Goal: Information Seeking & Learning: Check status

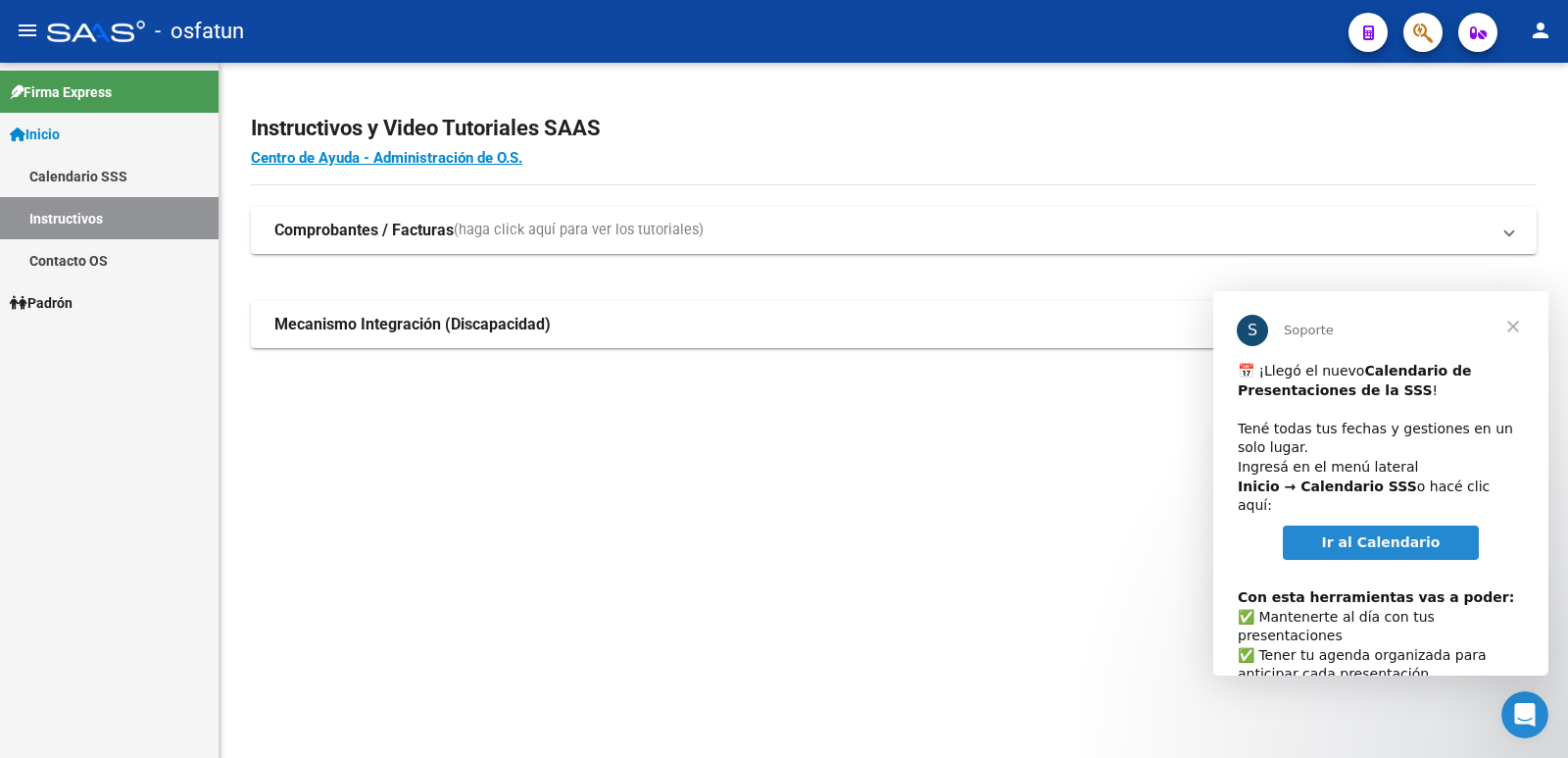
click at [1520, 331] on span "Cerrar" at bounding box center [1513, 326] width 71 height 71
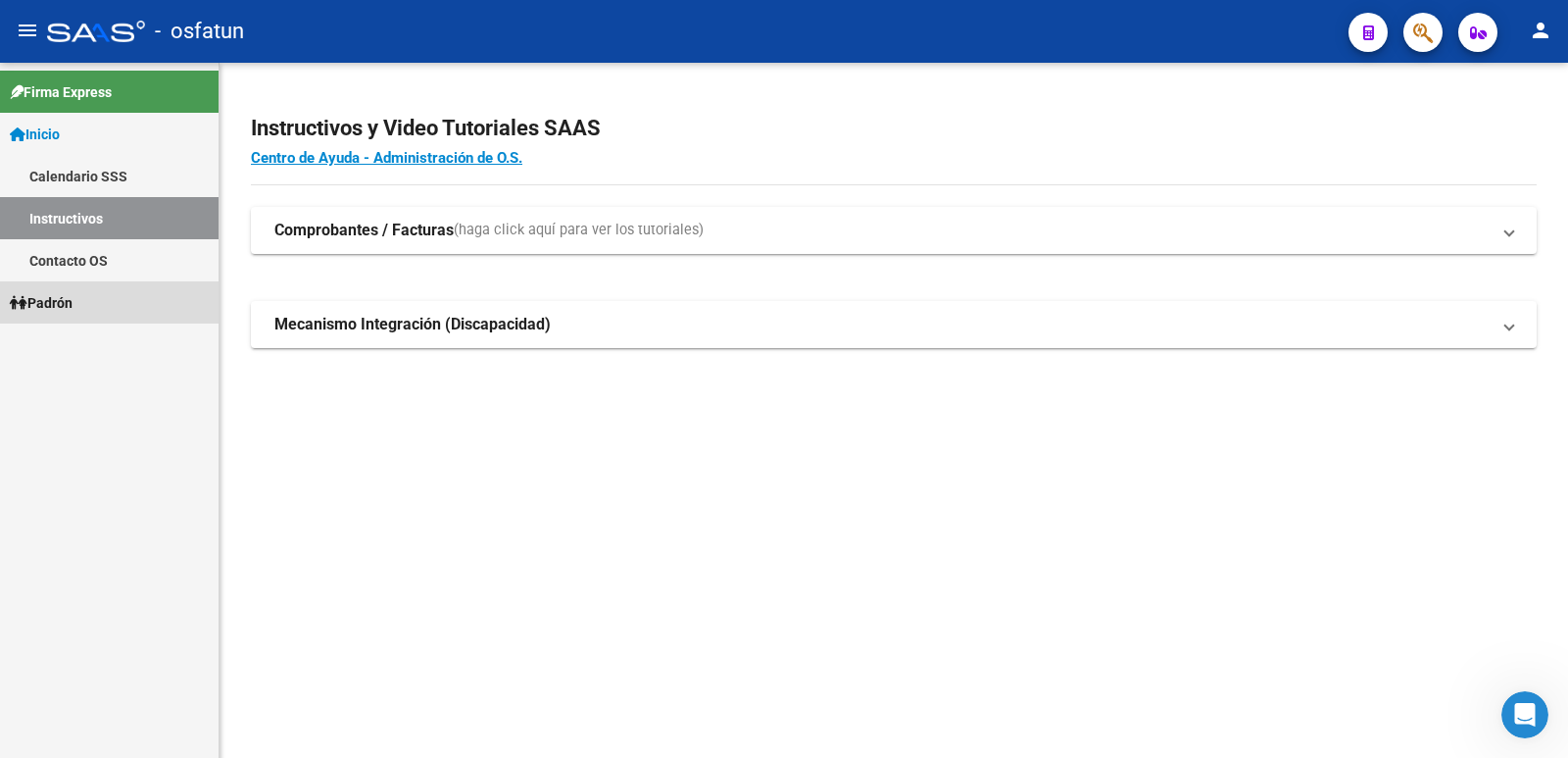
click at [66, 303] on span "Padrón" at bounding box center [41, 303] width 63 height 22
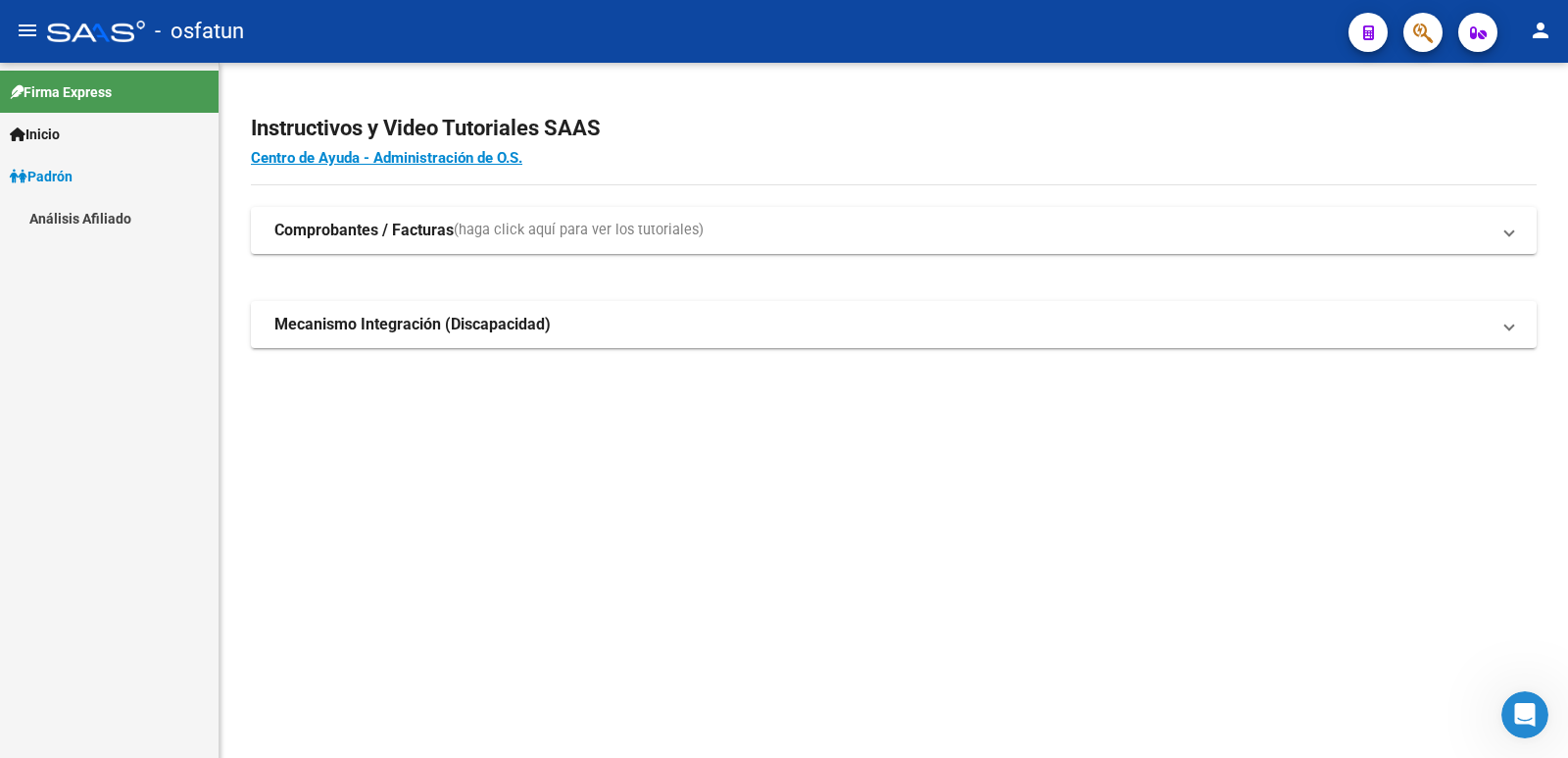
click at [56, 222] on link "Análisis Afiliado" at bounding box center [109, 218] width 218 height 42
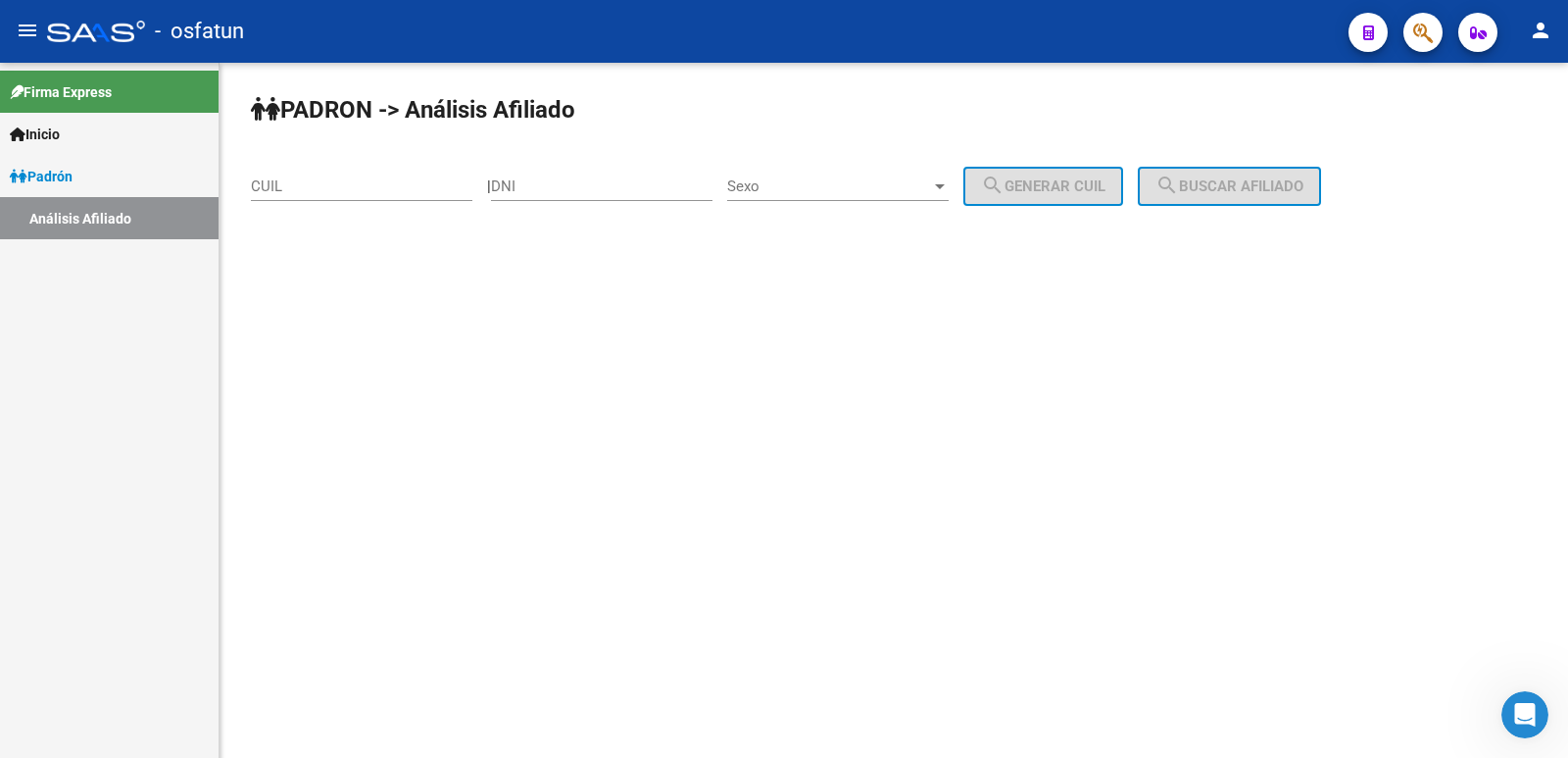
click at [1544, 23] on mat-icon "person" at bounding box center [1541, 31] width 24 height 24
click at [1544, 23] on div at bounding box center [784, 379] width 1568 height 758
click at [66, 171] on span "Padrón" at bounding box center [41, 176] width 63 height 22
click at [93, 162] on link "Padrón" at bounding box center [109, 175] width 218 height 42
click at [86, 134] on link "Inicio" at bounding box center [109, 133] width 218 height 42
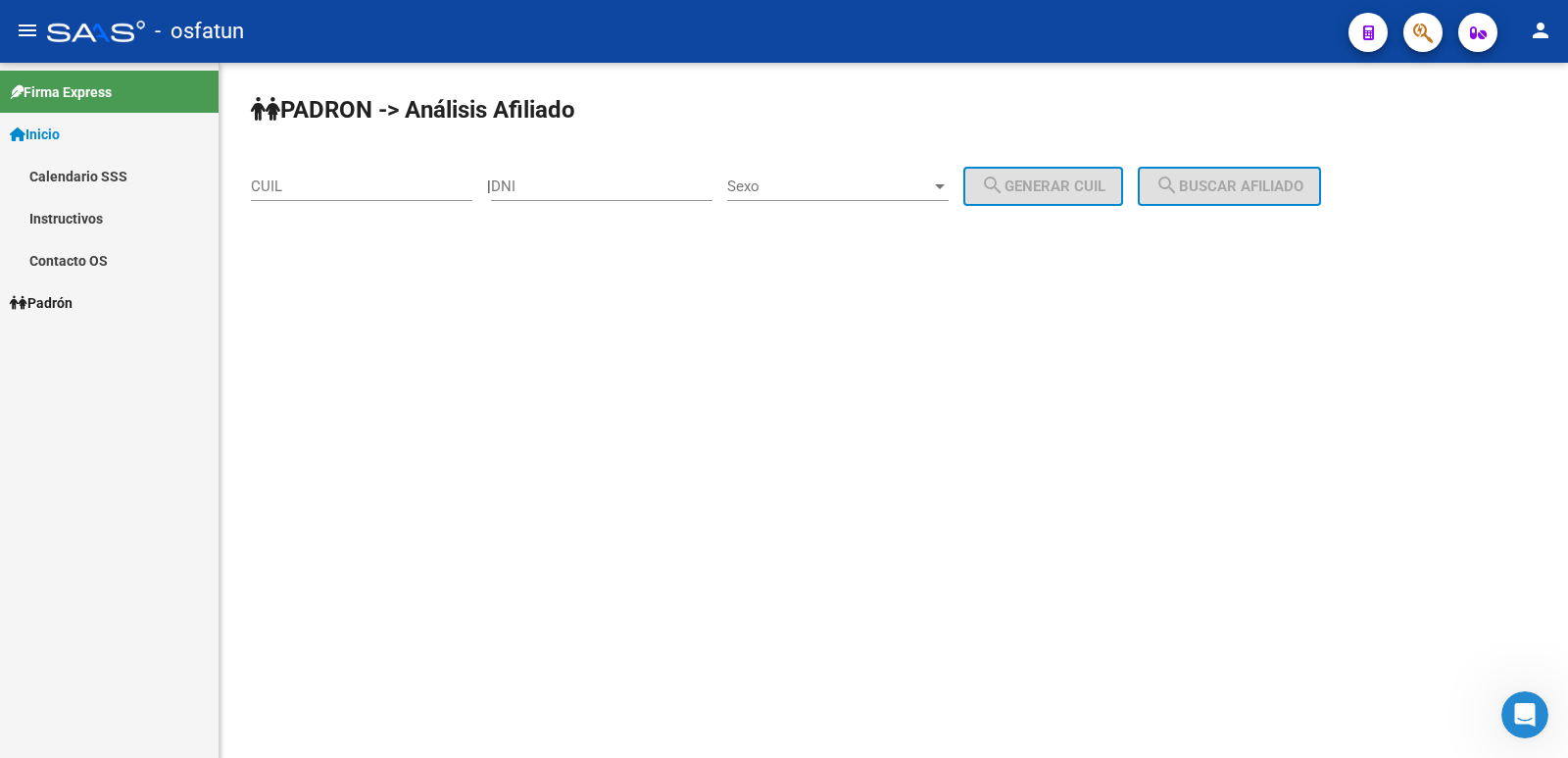
click at [86, 134] on link "Inicio" at bounding box center [109, 133] width 218 height 42
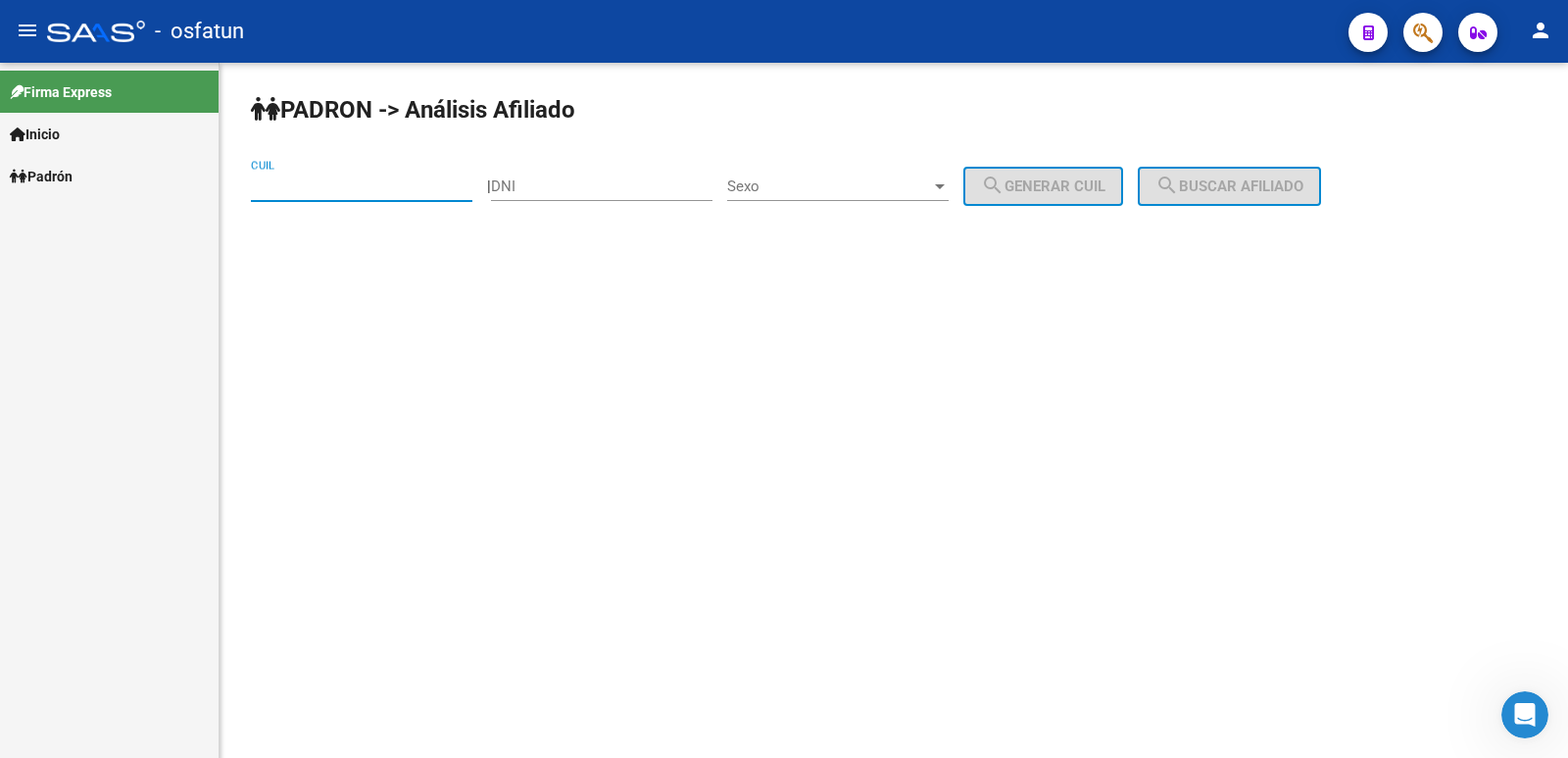
click at [338, 188] on input "CUIL" at bounding box center [362, 186] width 221 height 18
click at [594, 177] on input "DNI" at bounding box center [602, 186] width 221 height 18
click at [70, 136] on link "Inicio" at bounding box center [109, 133] width 218 height 42
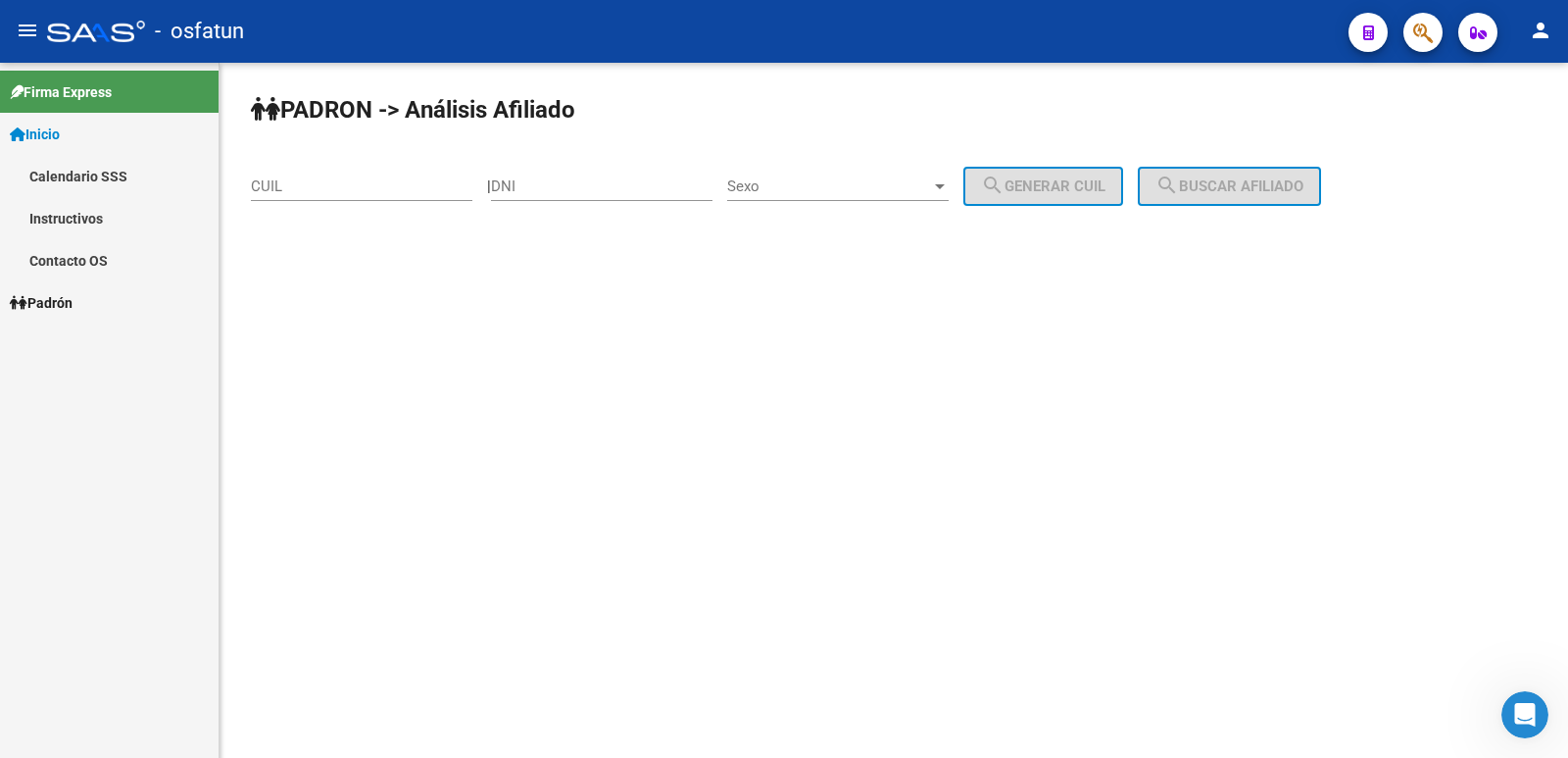
click at [58, 301] on span "Padrón" at bounding box center [41, 303] width 63 height 22
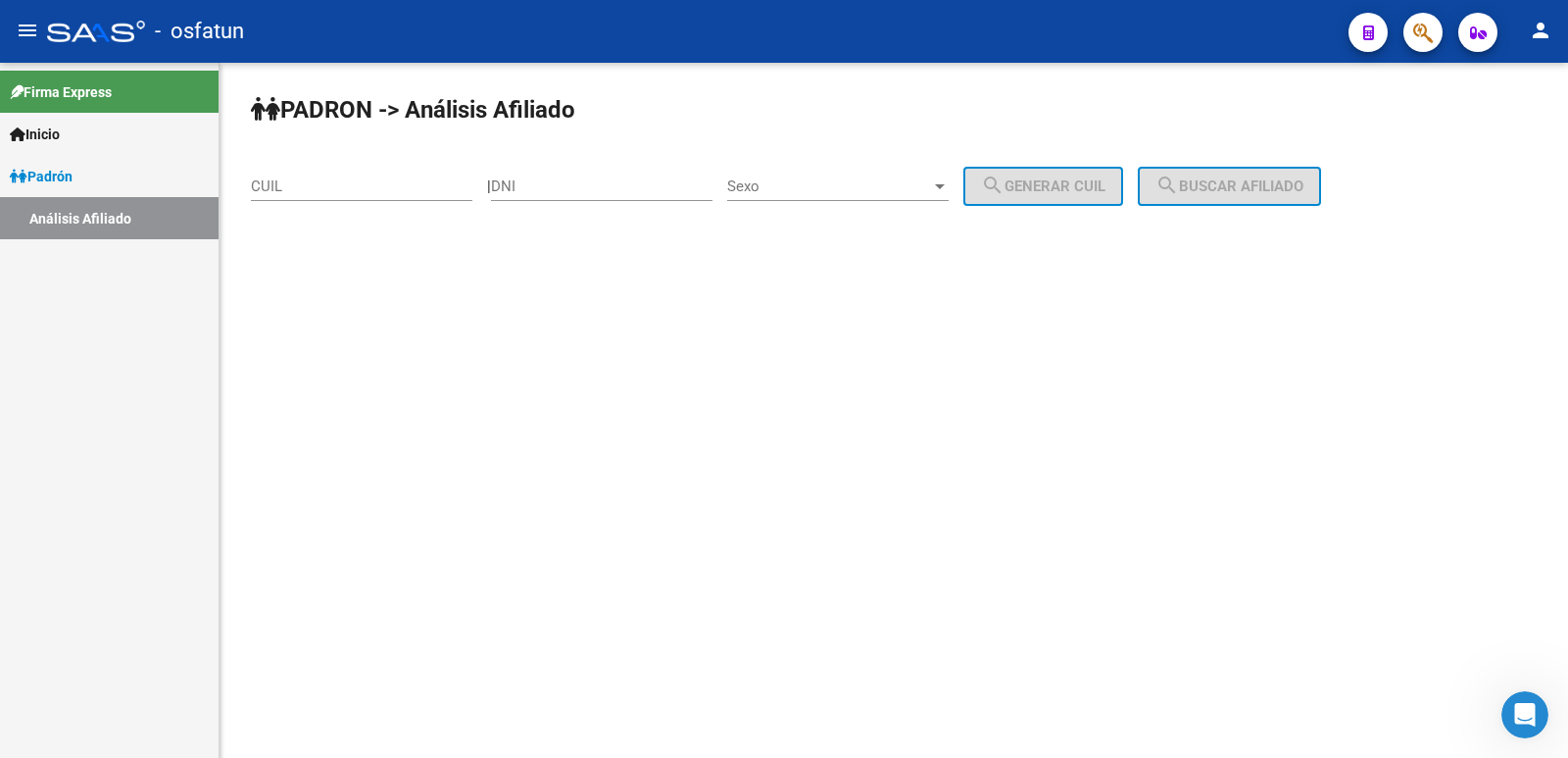
click at [599, 185] on input "DNI" at bounding box center [602, 186] width 221 height 18
click at [571, 182] on input "DNI" at bounding box center [602, 186] width 221 height 18
click at [555, 183] on input "3657990" at bounding box center [602, 186] width 221 height 18
type input "36579990"
click at [945, 187] on div at bounding box center [940, 186] width 10 height 5
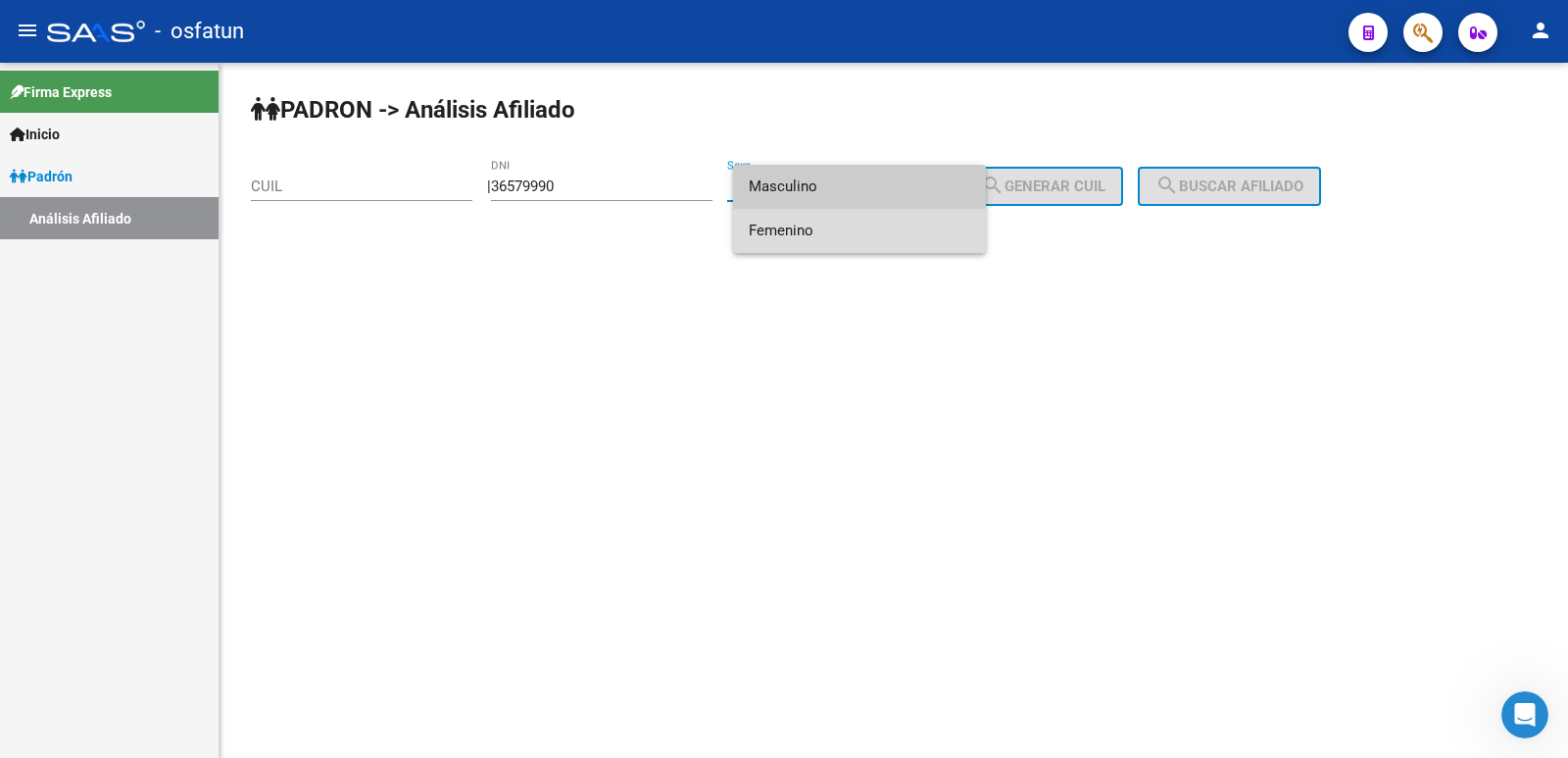
click at [811, 222] on span "Femenino" at bounding box center [860, 231] width 221 height 44
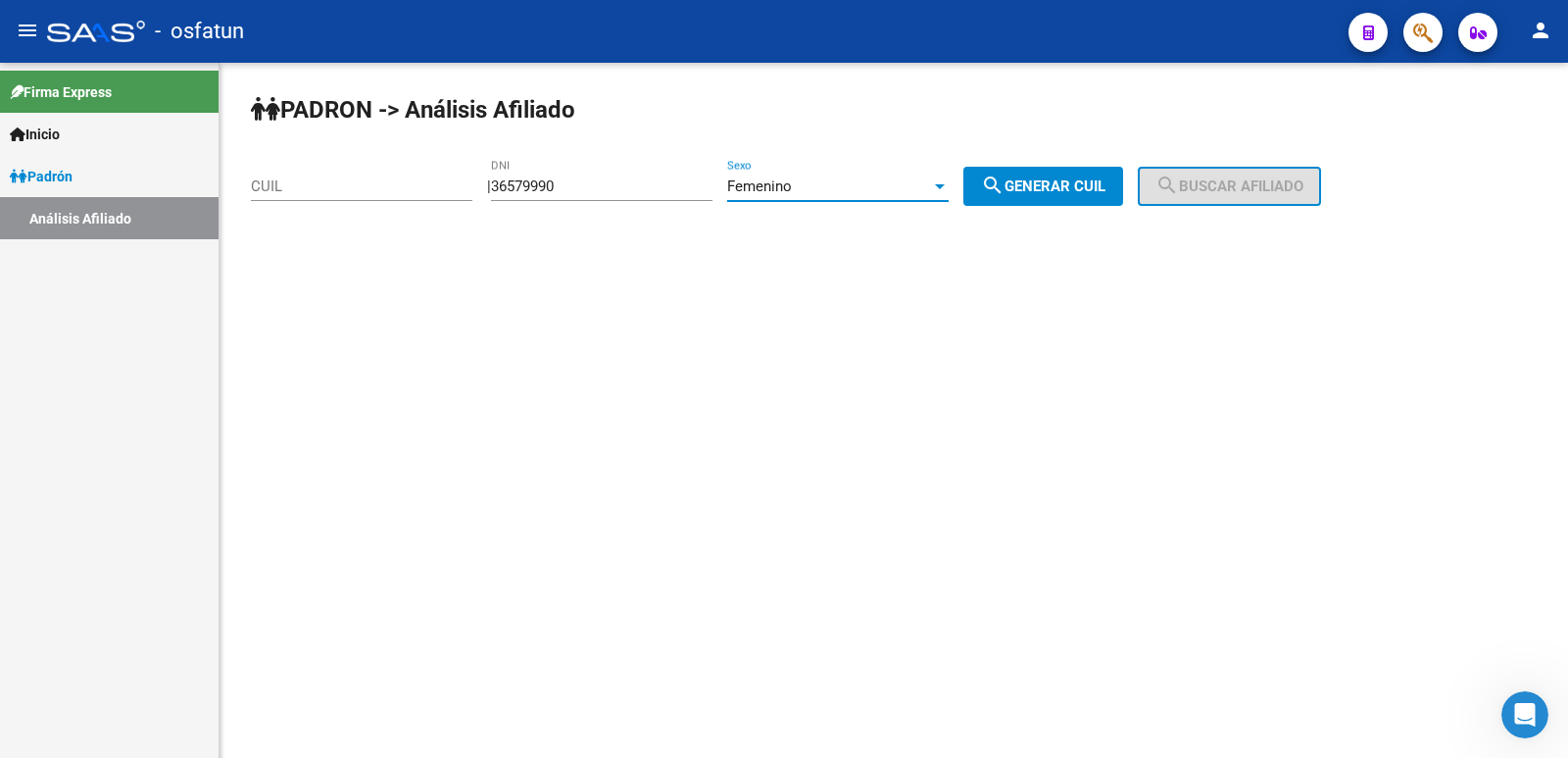
click at [1070, 192] on span "search Generar CUIL" at bounding box center [1043, 186] width 125 height 18
type input "27-36579990-9"
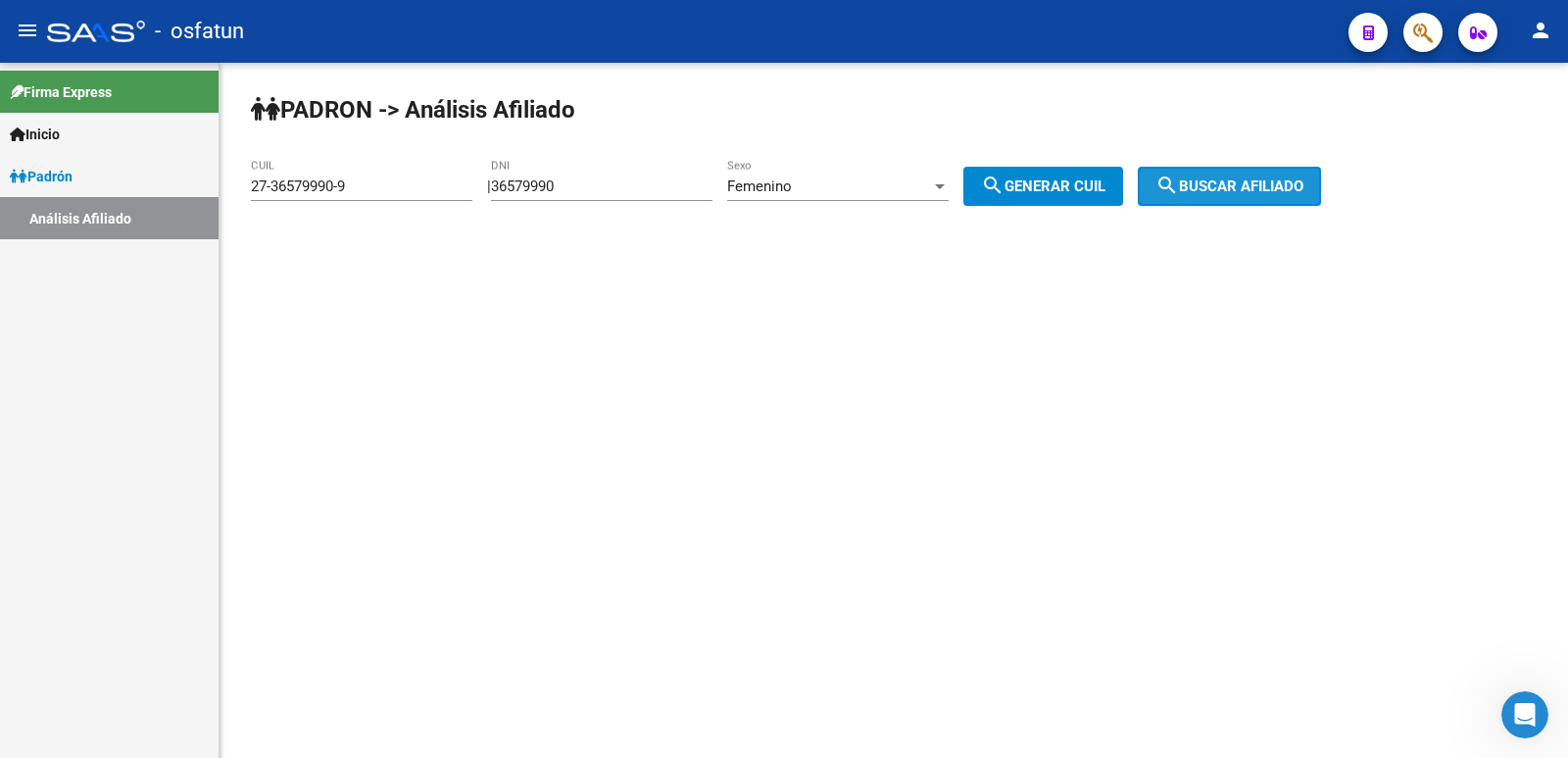
click at [1270, 188] on span "search Buscar afiliado" at bounding box center [1229, 186] width 148 height 18
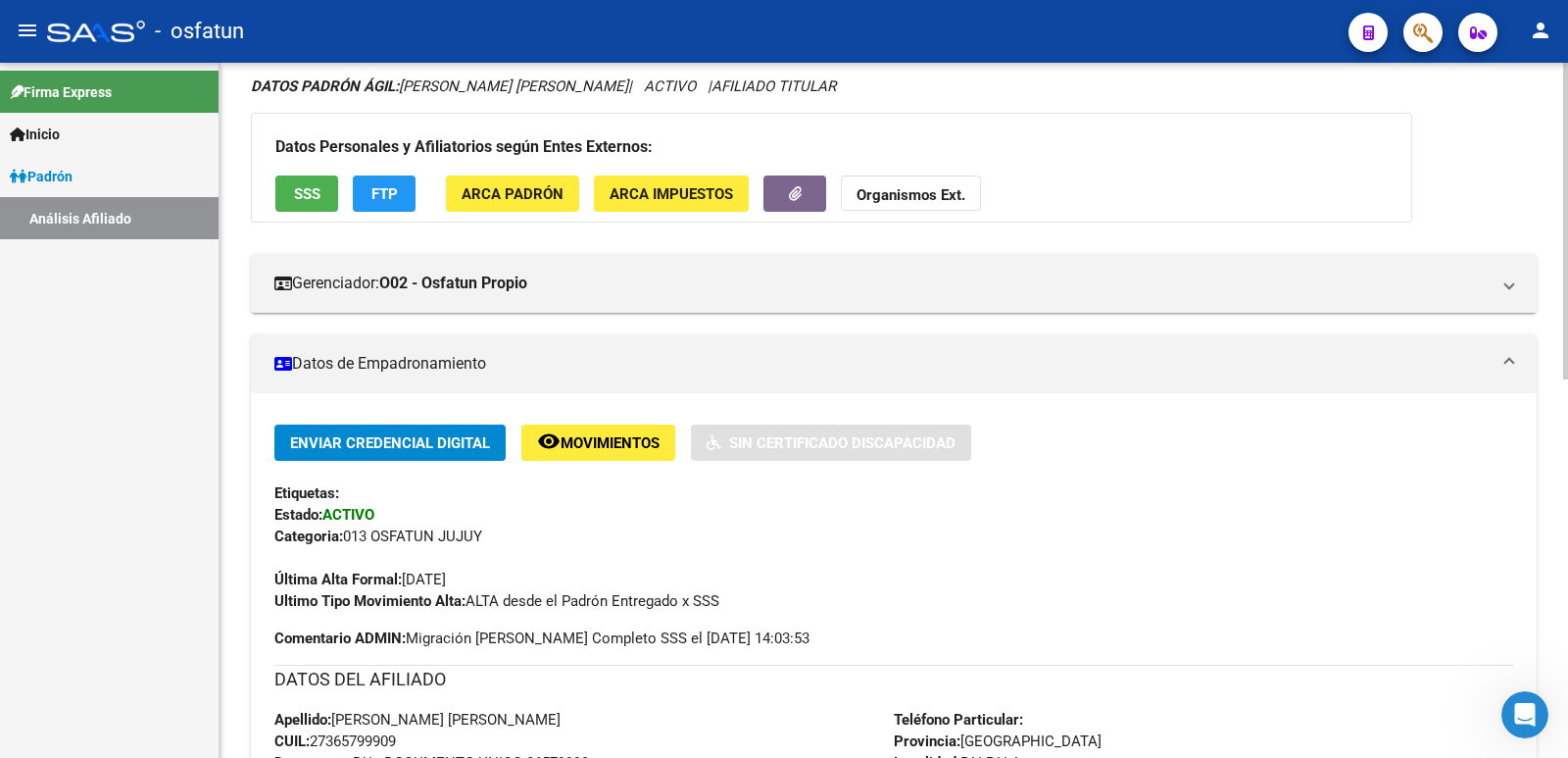
scroll to position [98, 0]
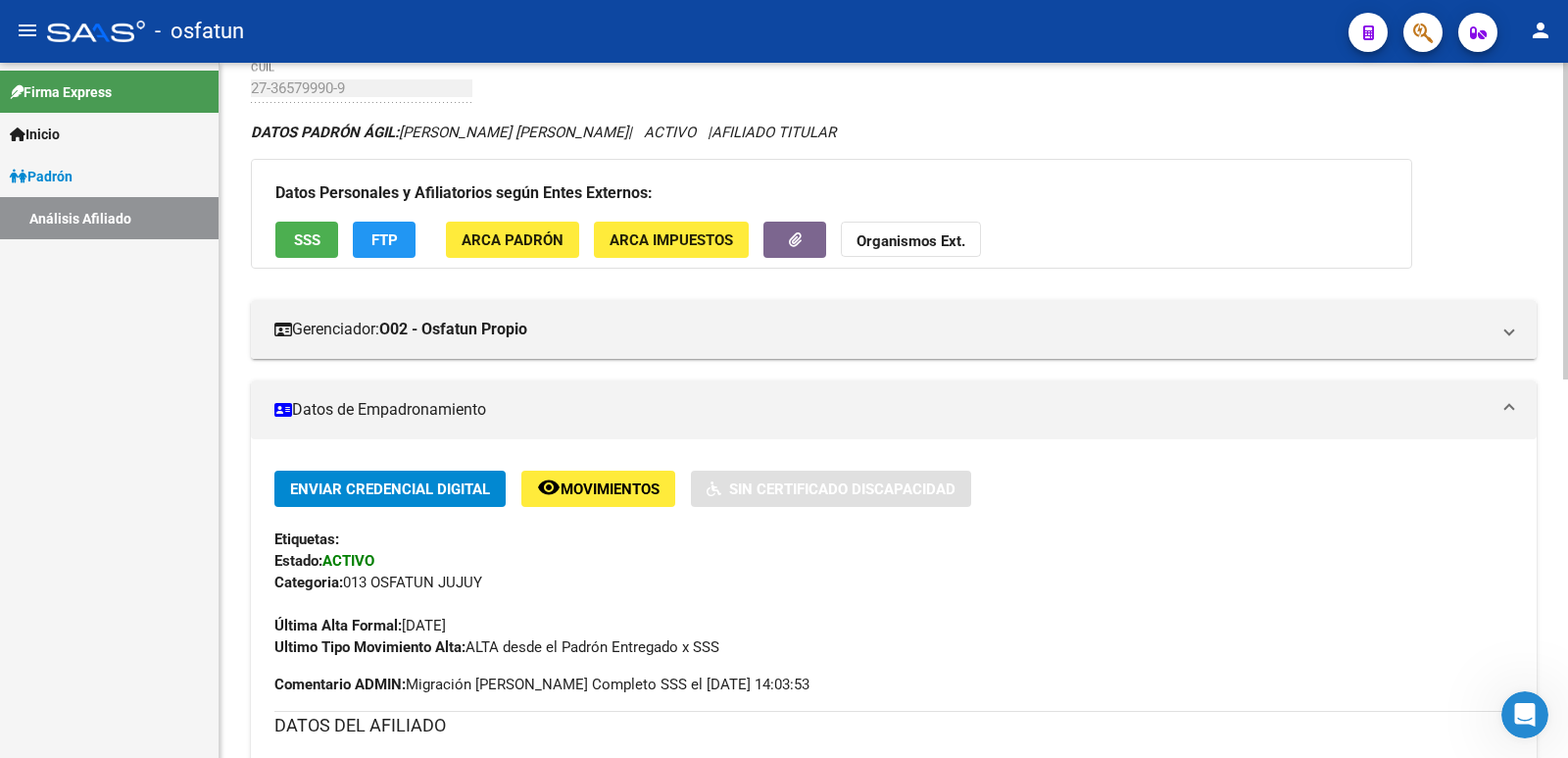
click at [599, 497] on span "Movimientos" at bounding box center [610, 489] width 99 height 18
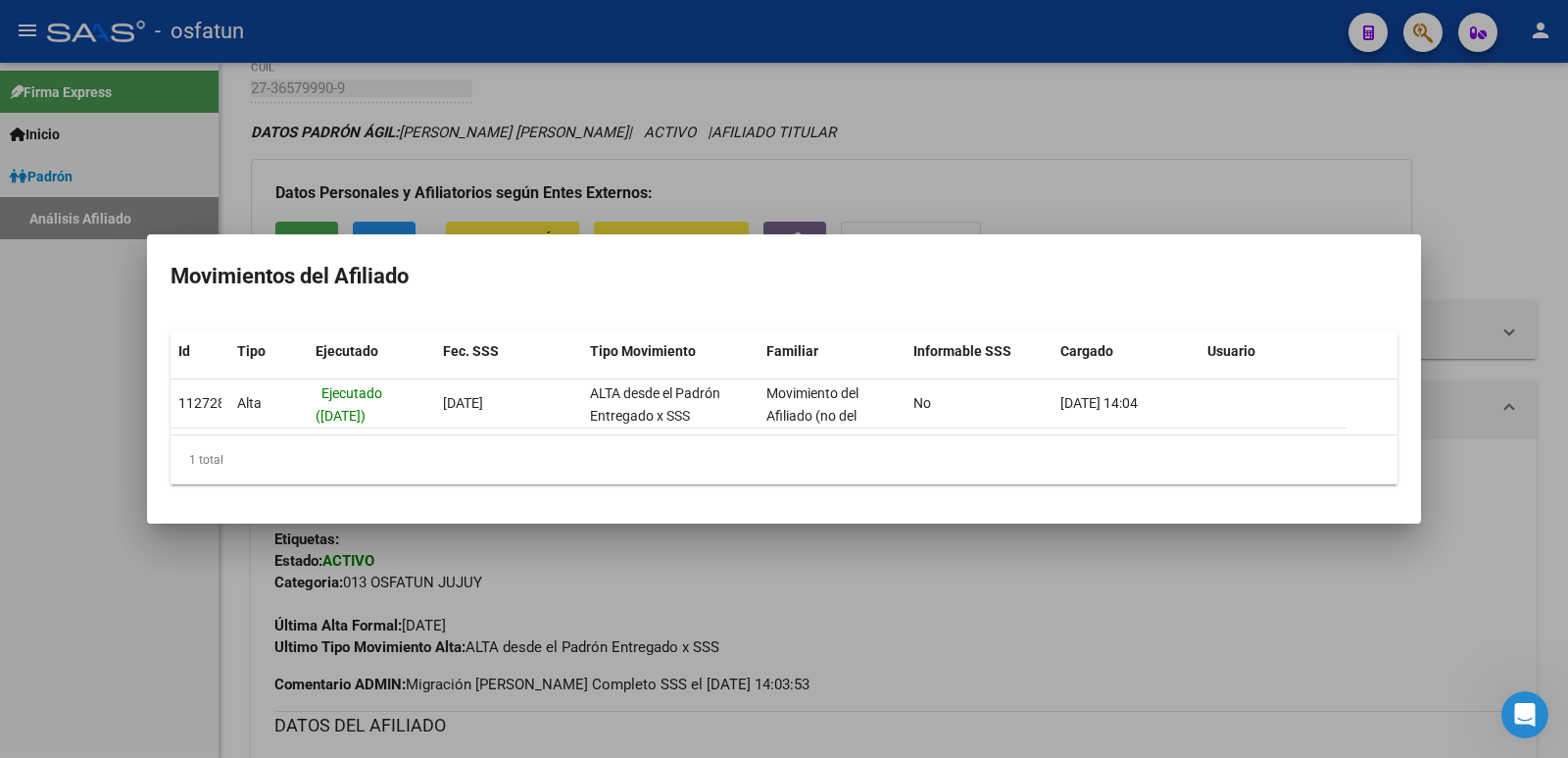
click at [971, 611] on div at bounding box center [784, 379] width 1568 height 758
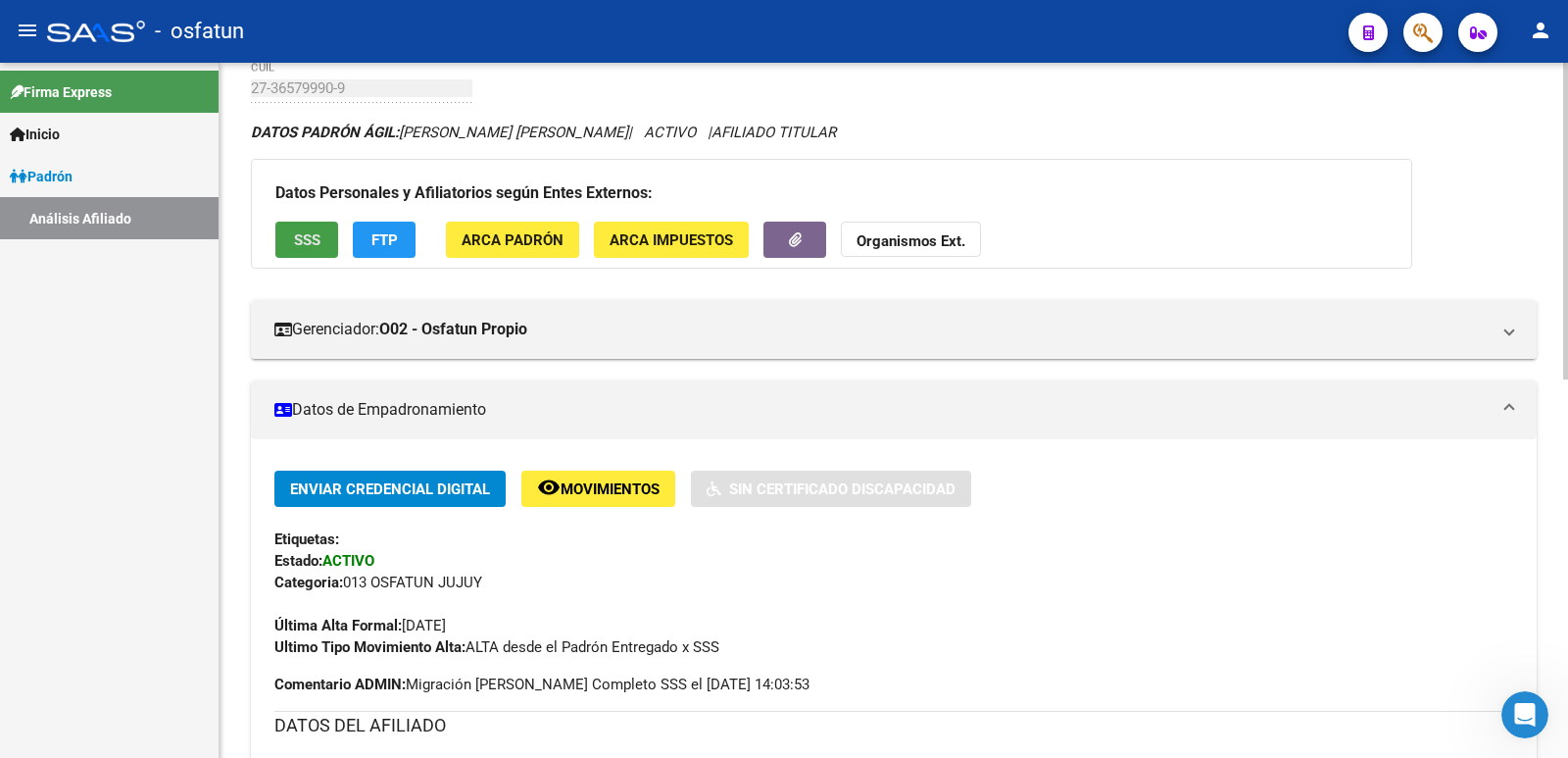
click at [312, 247] on span "SSS" at bounding box center [307, 240] width 27 height 18
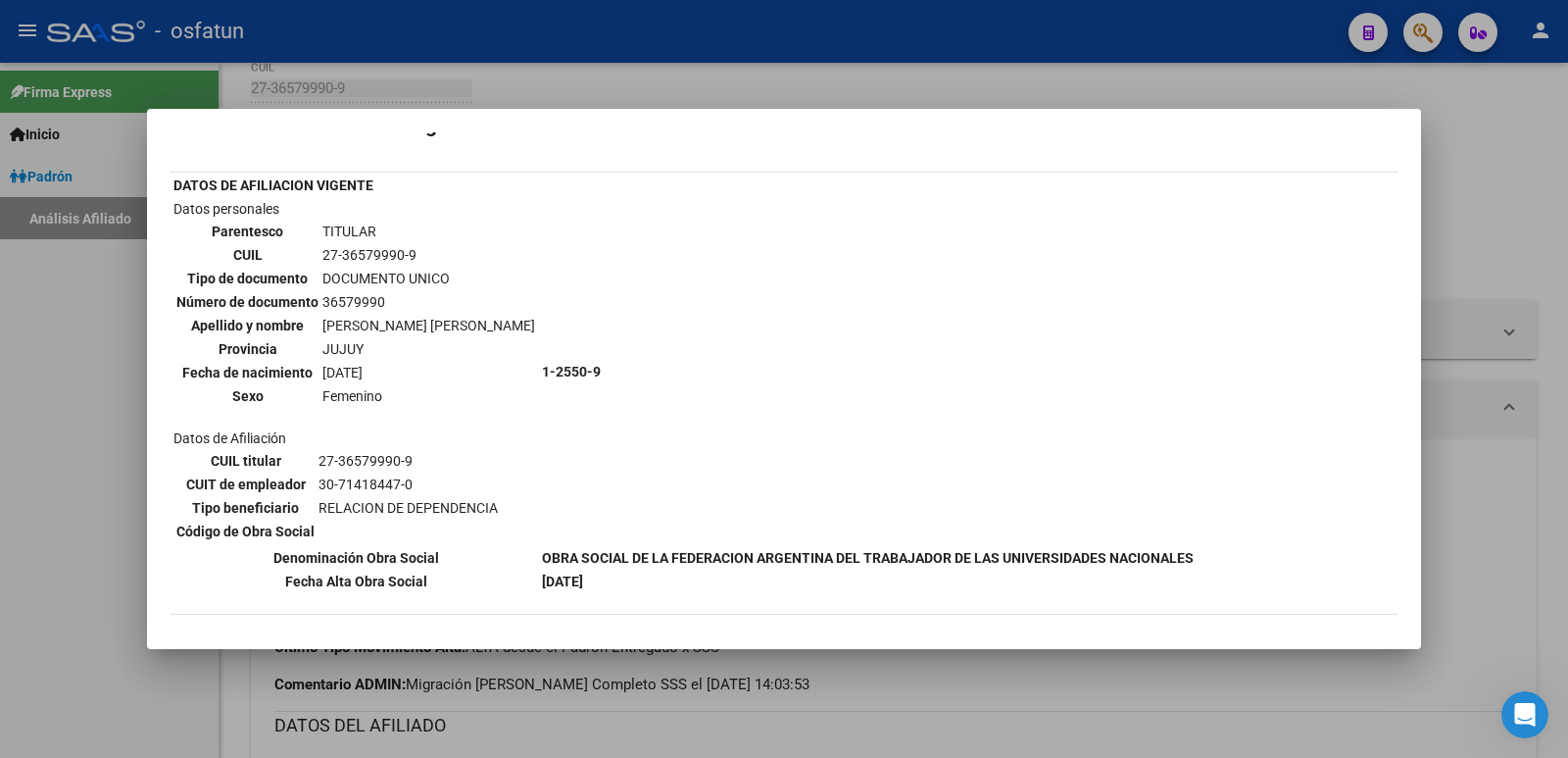
scroll to position [0, 0]
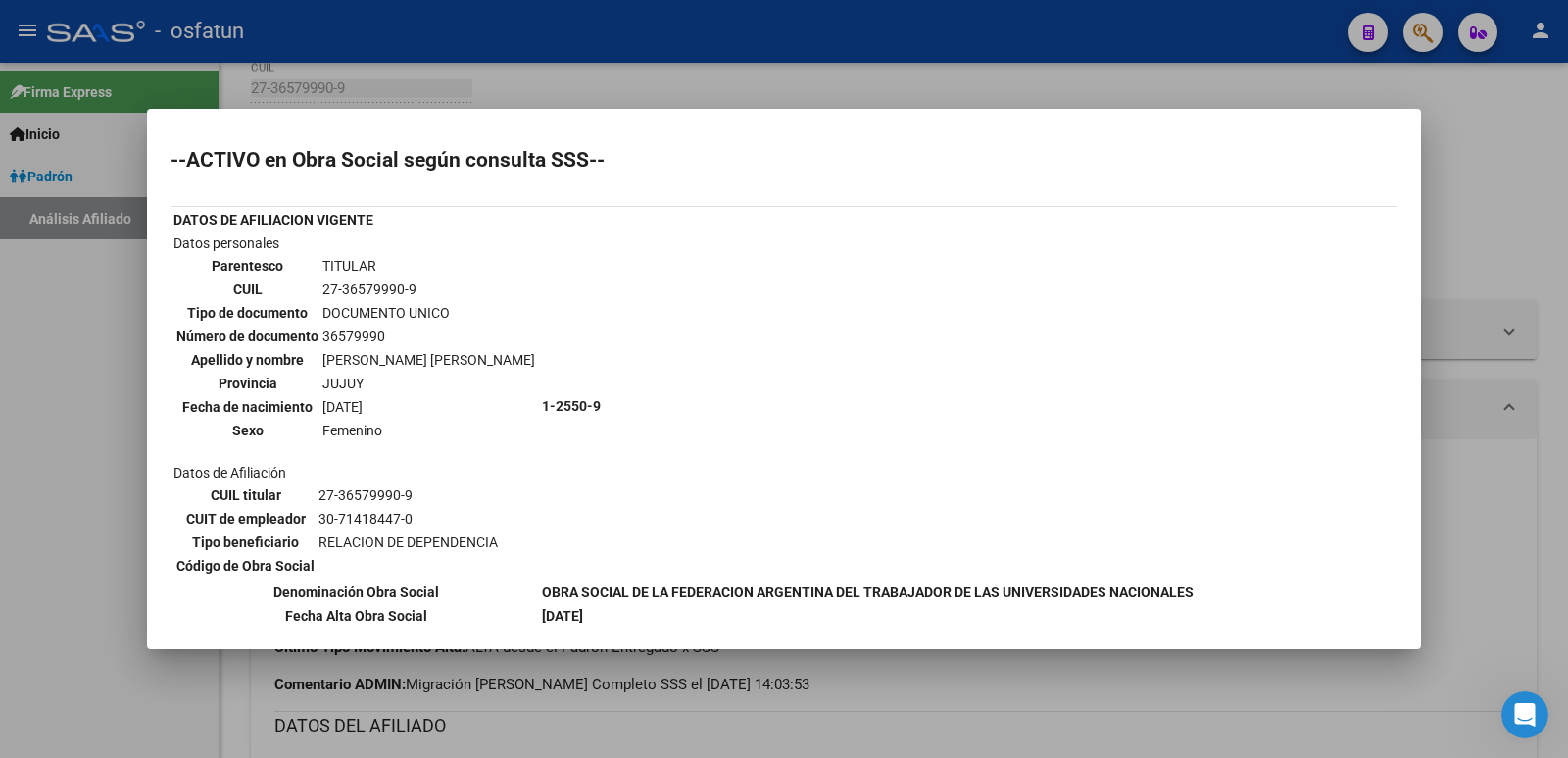
click at [1521, 190] on div at bounding box center [784, 379] width 1568 height 758
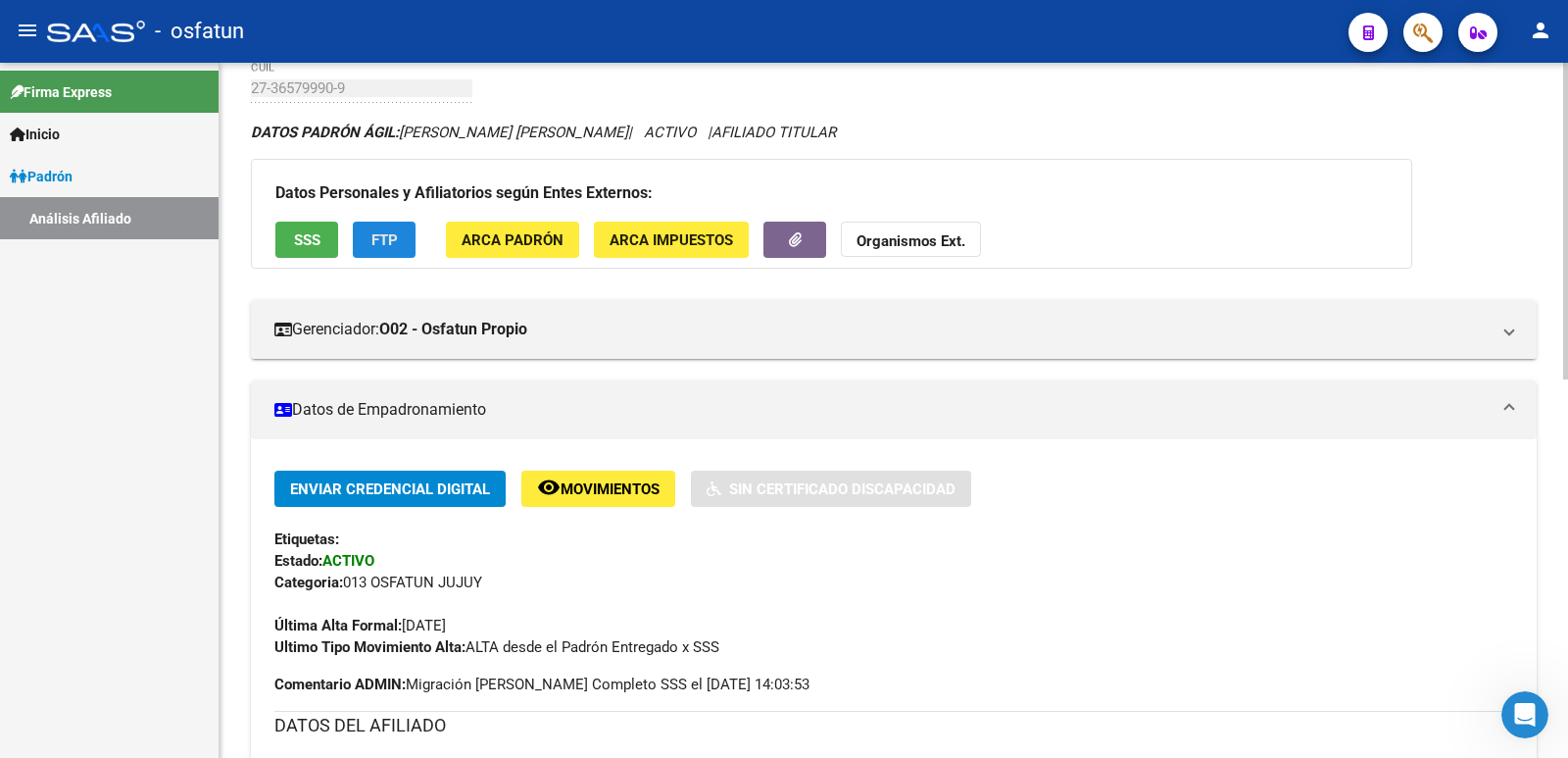
click at [380, 243] on span "FTP" at bounding box center [385, 240] width 27 height 18
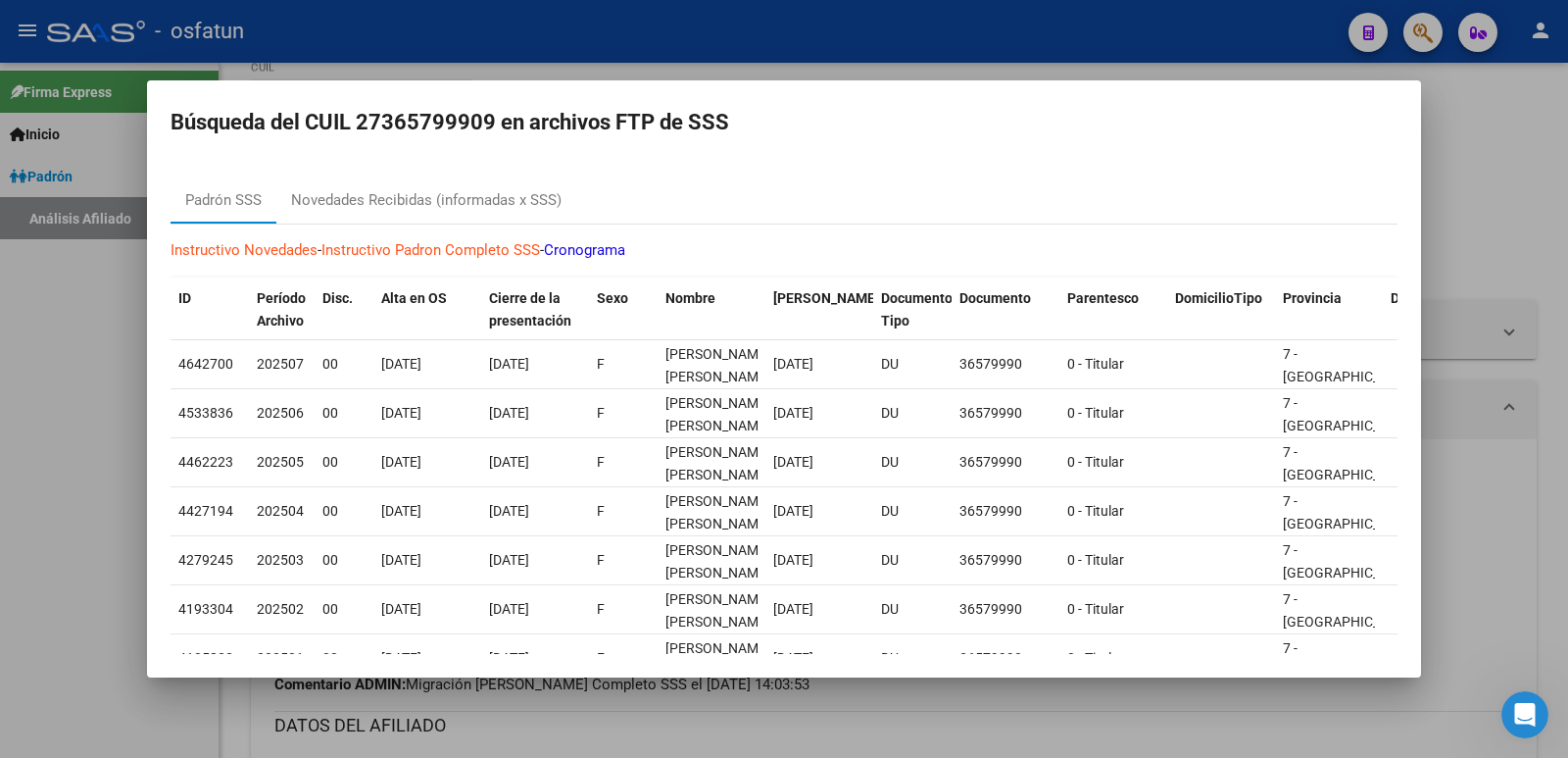
click at [1479, 172] on div at bounding box center [784, 379] width 1568 height 758
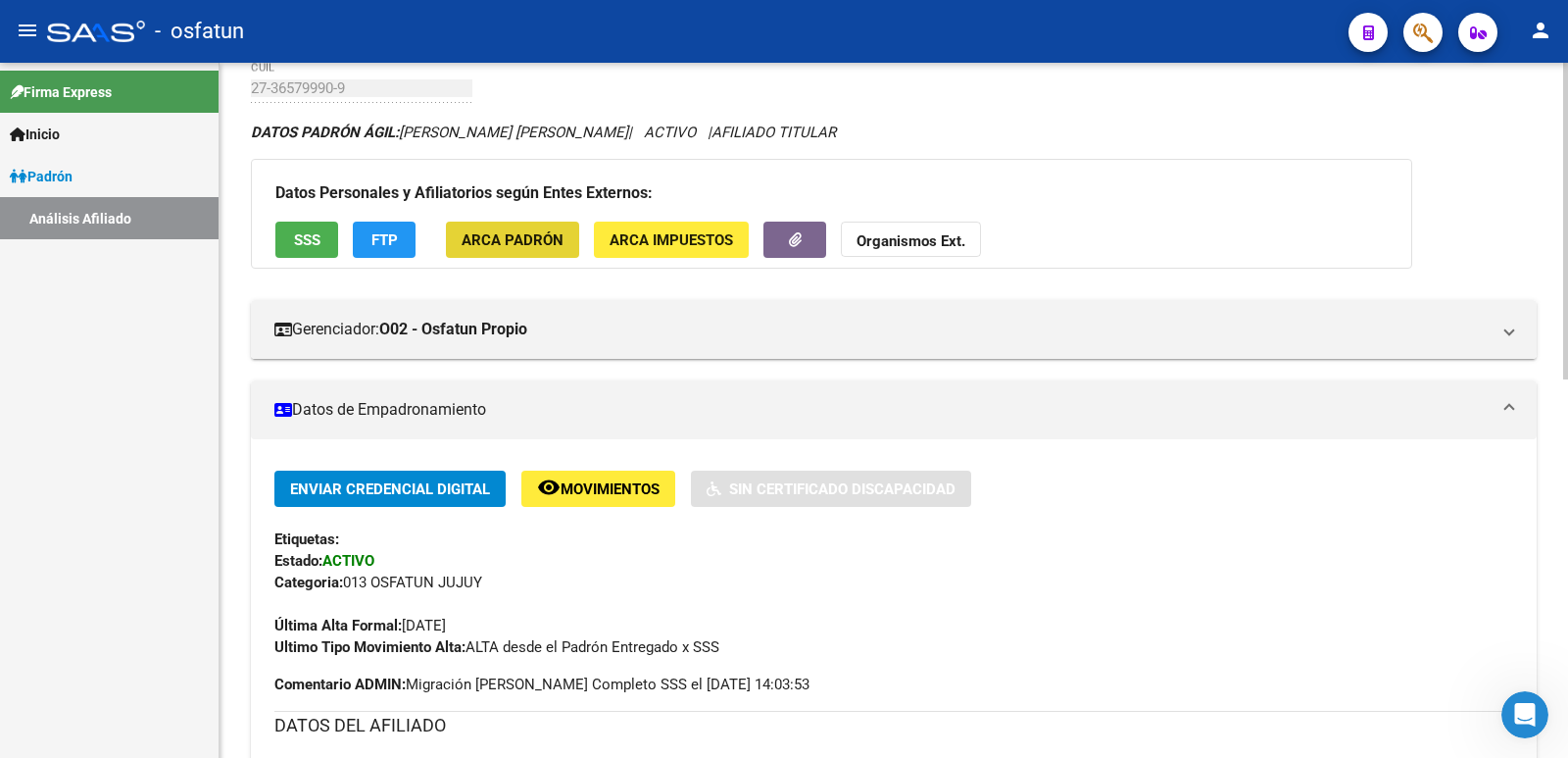
click at [535, 249] on button "ARCA Padrón" at bounding box center [513, 239] width 133 height 36
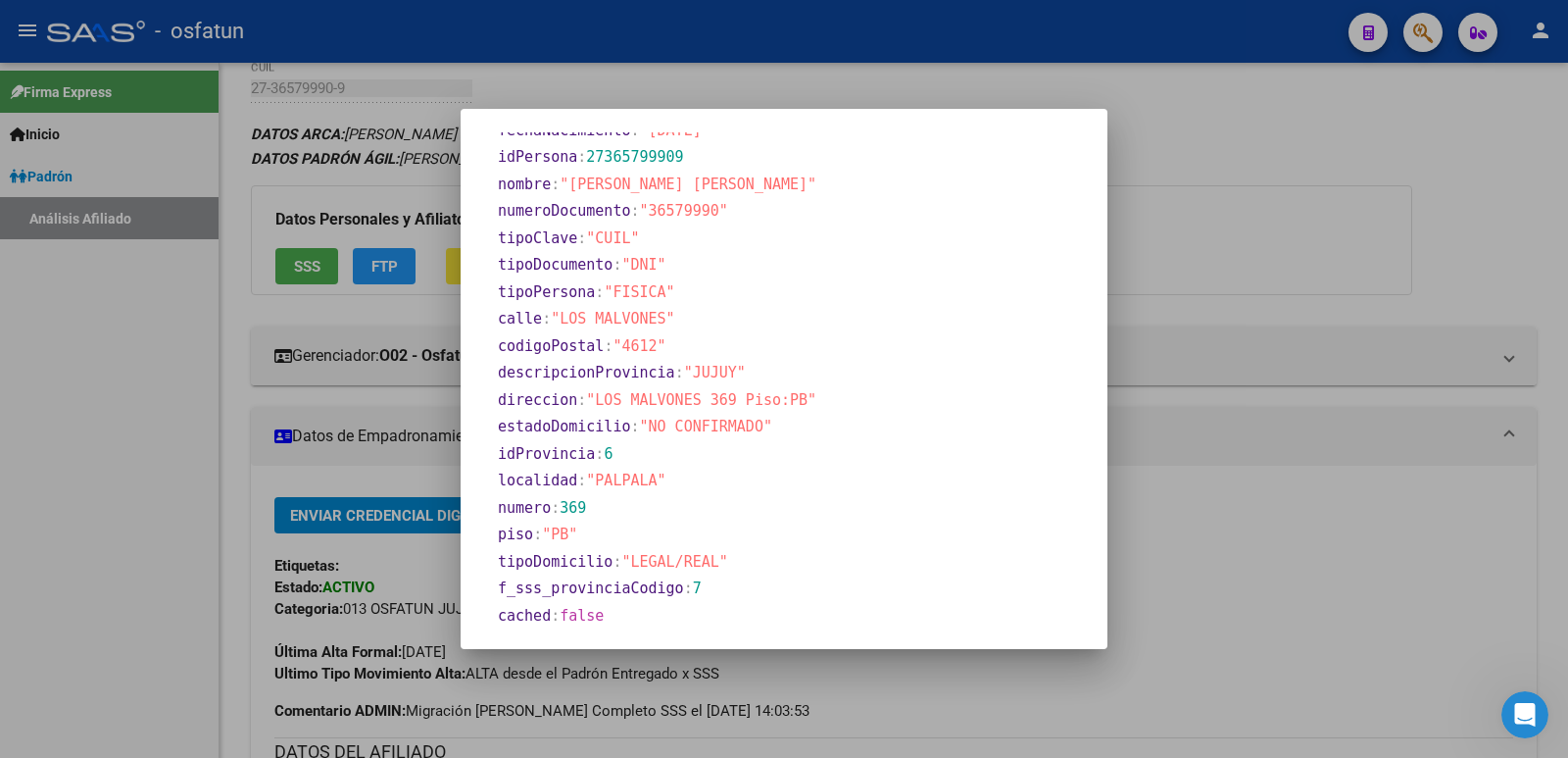
scroll to position [442, 0]
click at [1310, 197] on div at bounding box center [784, 379] width 1568 height 758
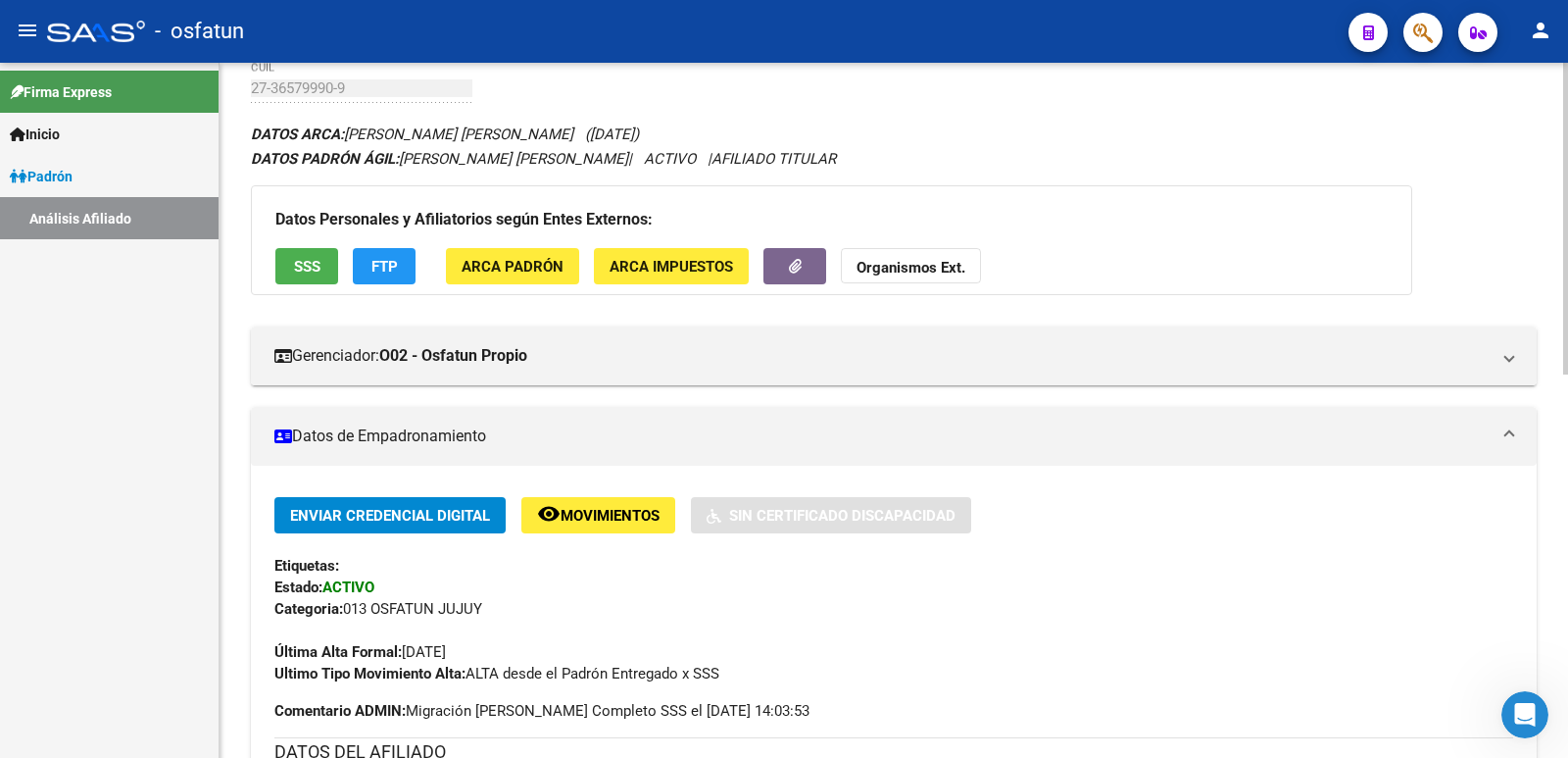
click at [651, 265] on span "ARCA Impuestos" at bounding box center [671, 267] width 124 height 18
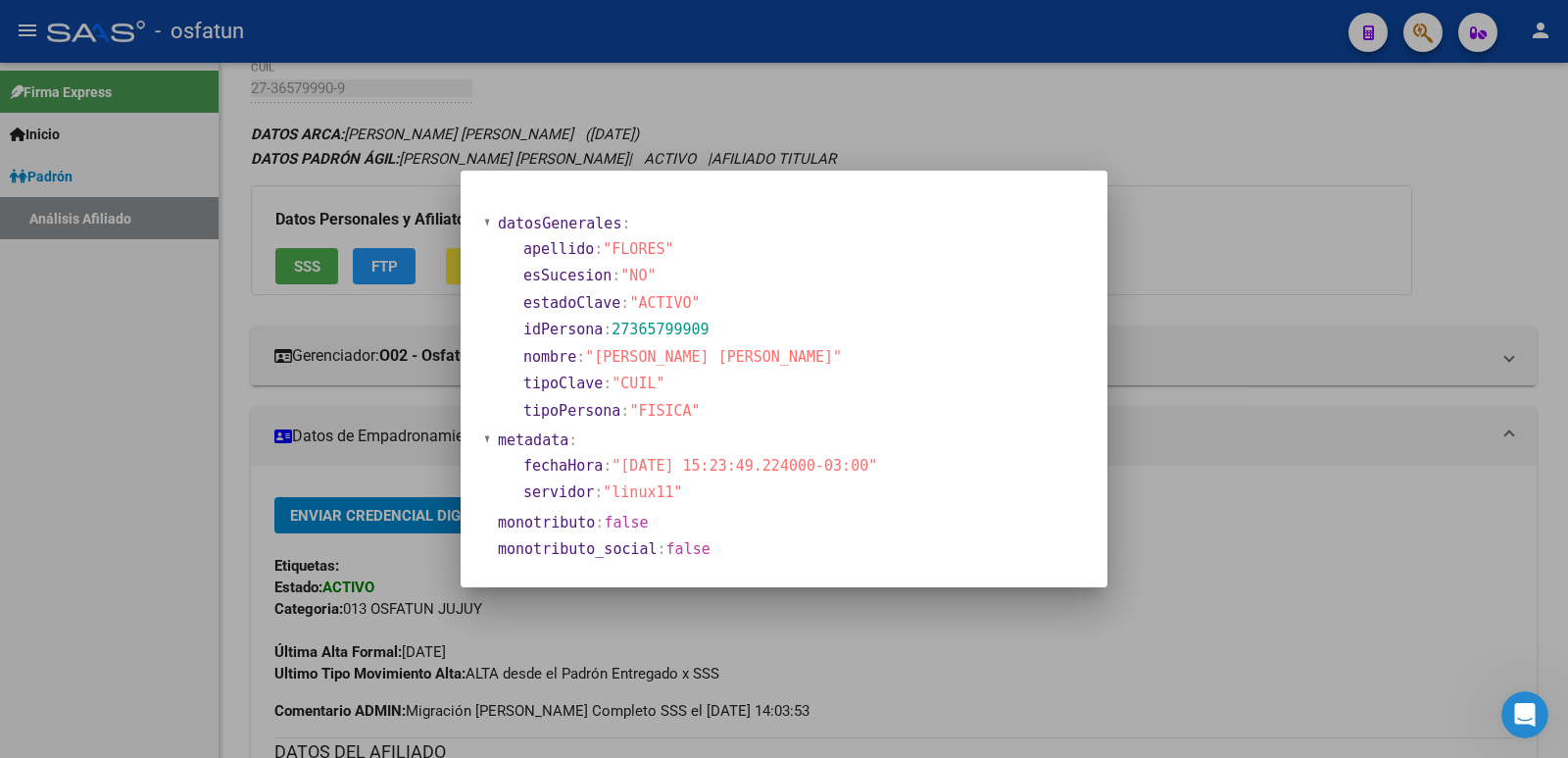
click at [1222, 147] on div at bounding box center [784, 379] width 1568 height 758
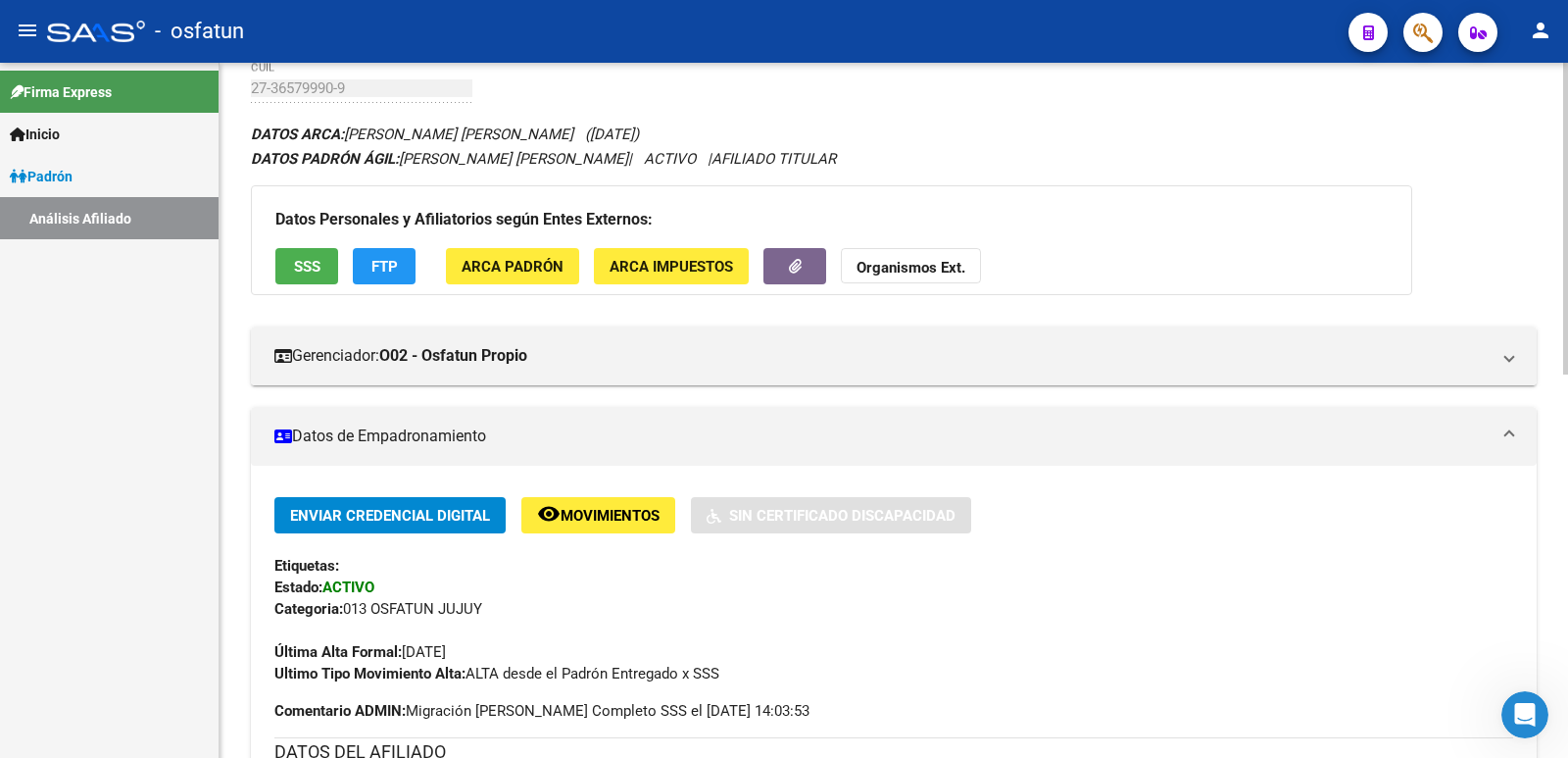
click at [897, 267] on strong "Organismos Ext." at bounding box center [911, 268] width 109 height 18
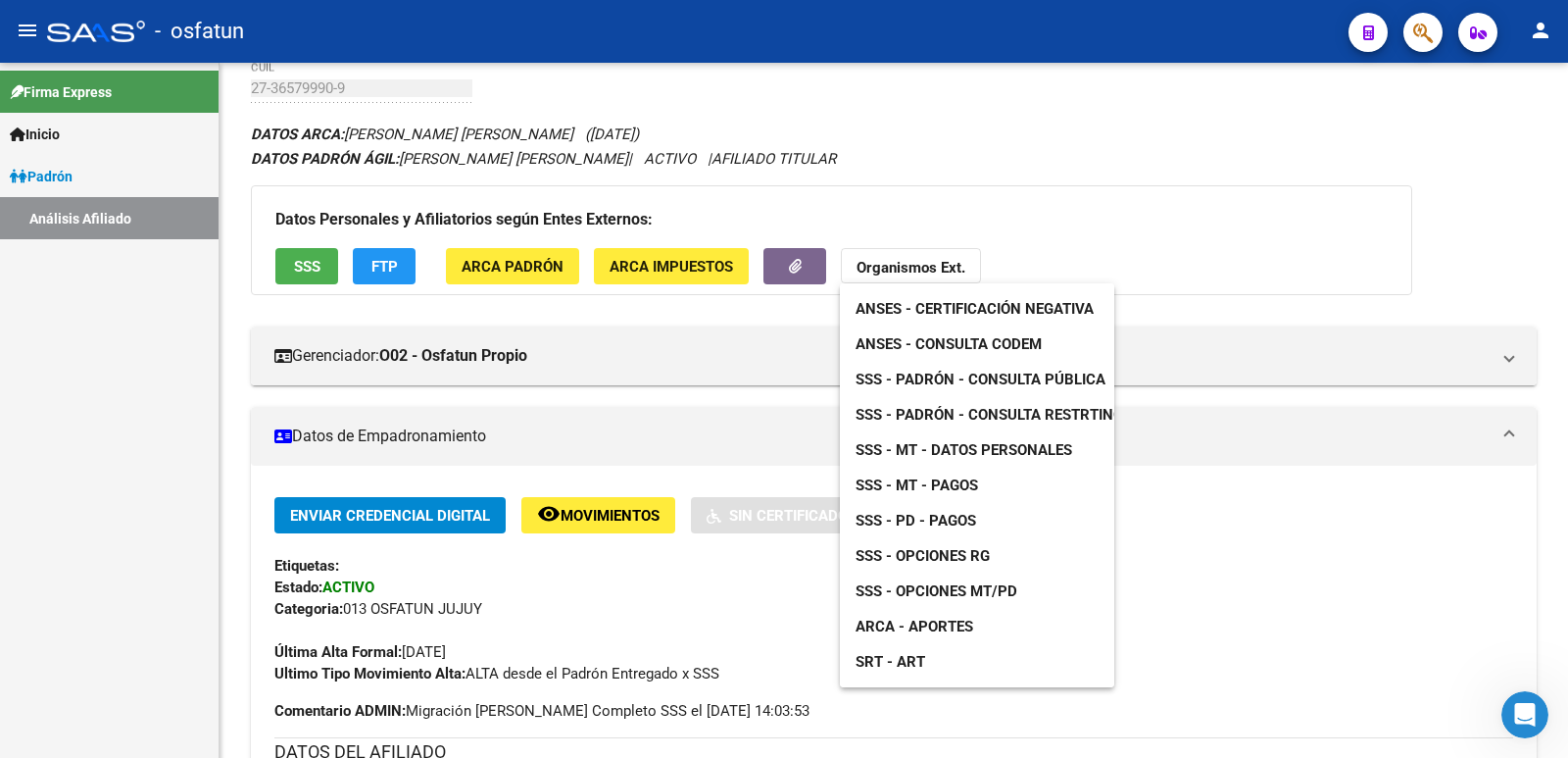
click at [1044, 195] on div at bounding box center [784, 379] width 1568 height 758
